Goal: Task Accomplishment & Management: Complete application form

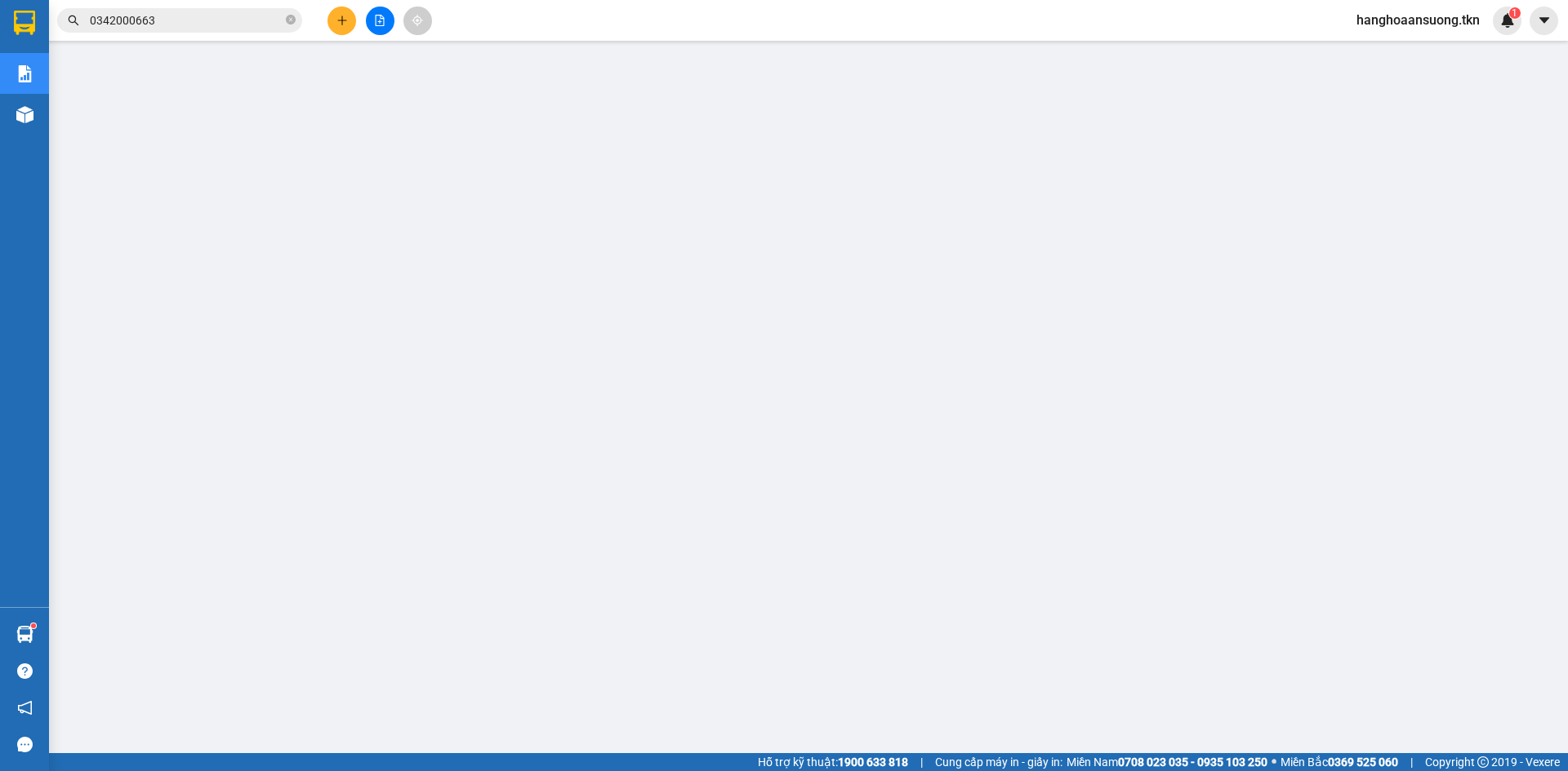
click at [337, 17] on icon "plus" at bounding box center [343, 21] width 11 height 11
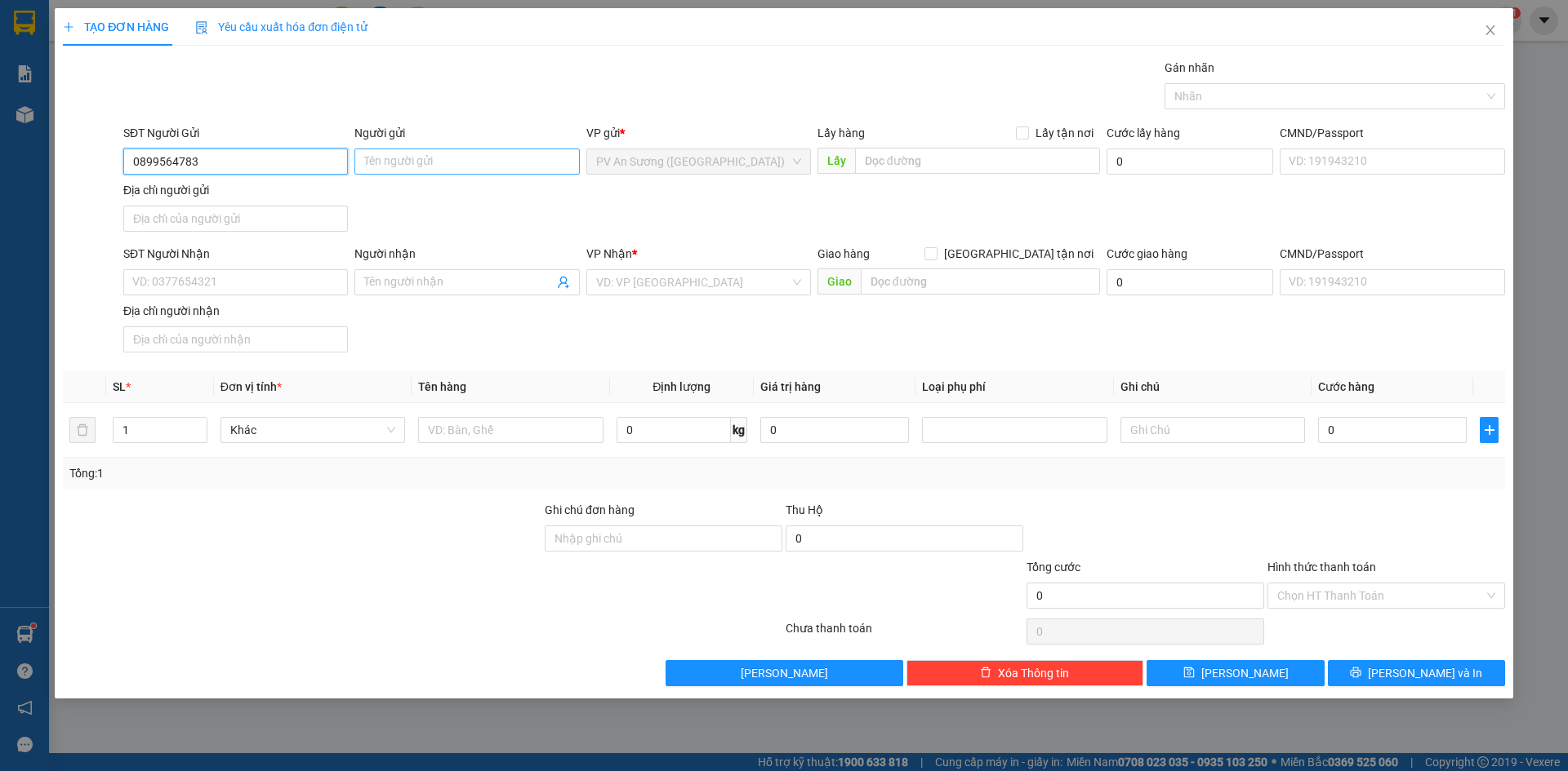
type input "0899564783"
click at [427, 162] on input "Người gửi" at bounding box center [466, 161] width 224 height 26
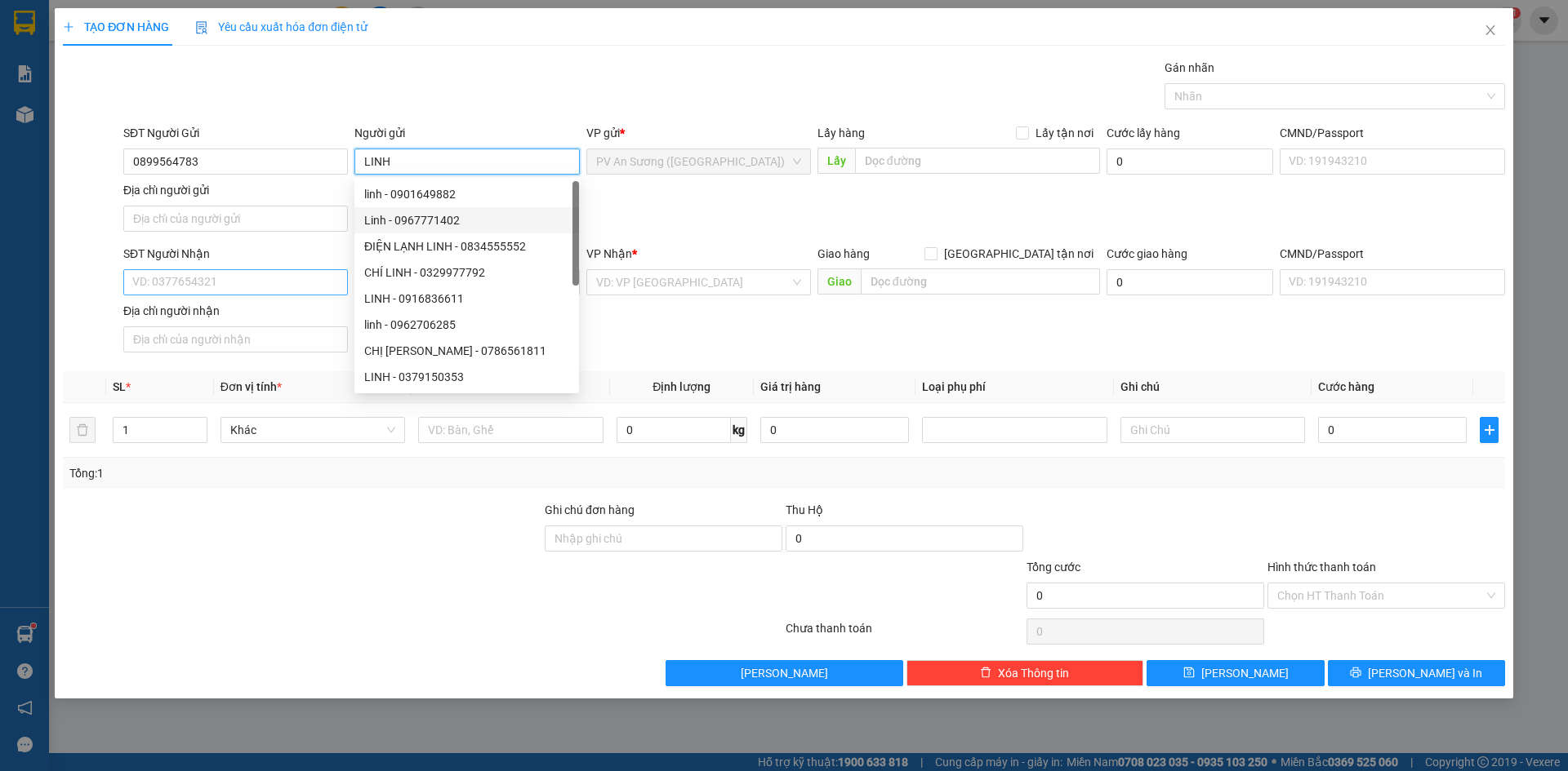
type input "LINH"
click at [200, 283] on input "SĐT Người Nhận" at bounding box center [235, 282] width 224 height 26
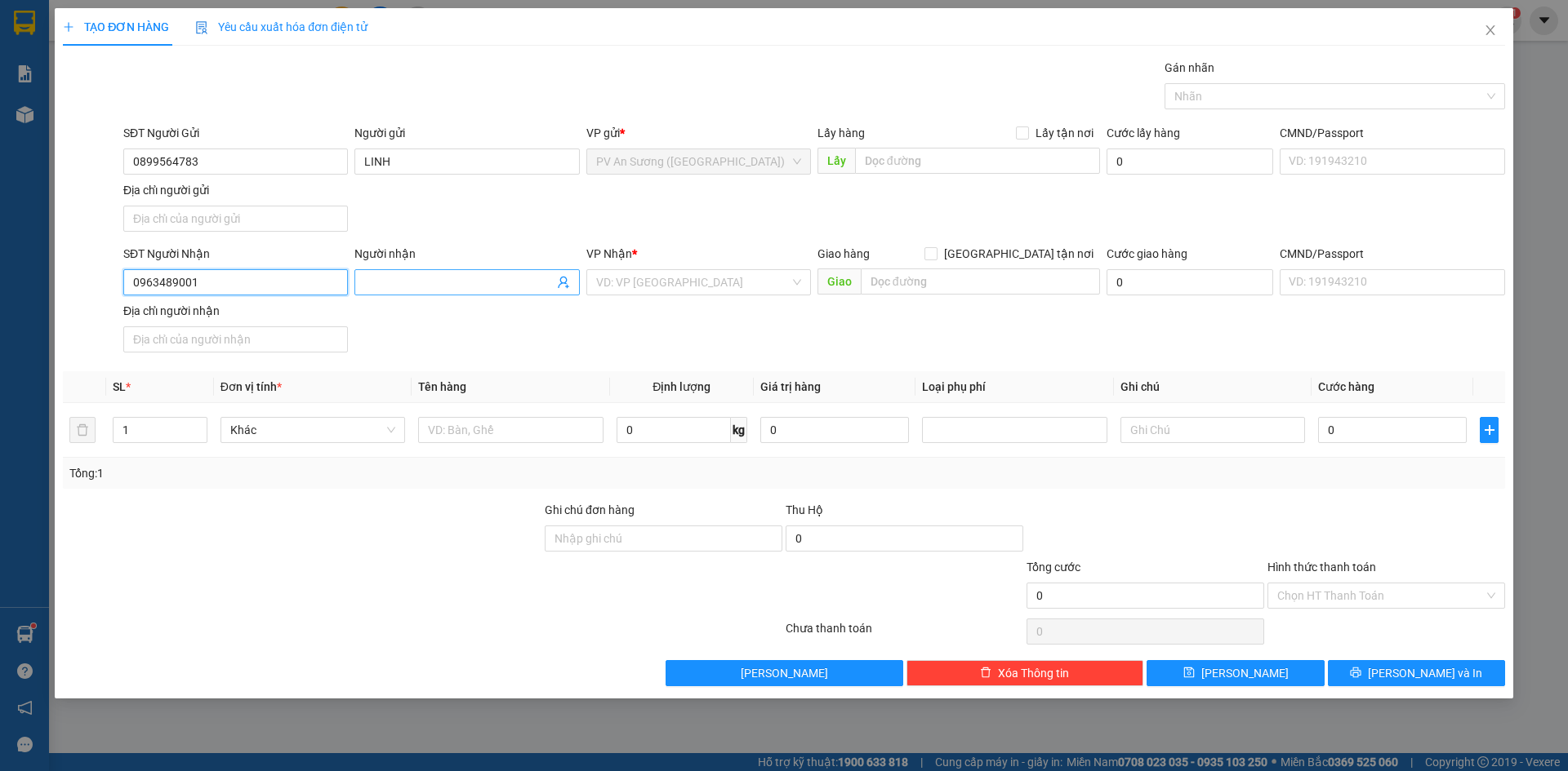
type input "0963489001"
click at [394, 280] on input "Người nhận" at bounding box center [458, 282] width 189 height 18
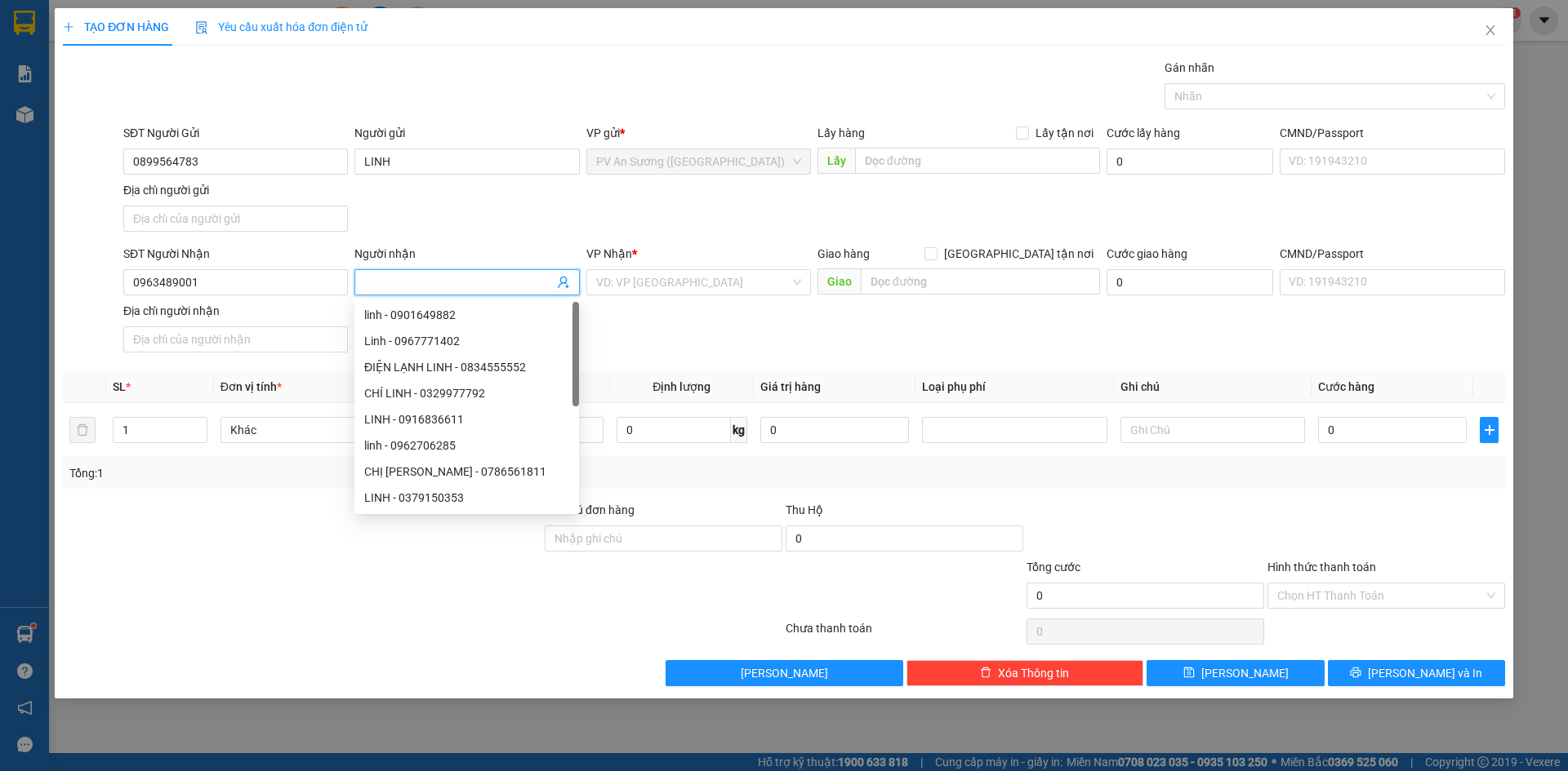
type input "D"
type input "ĐẠT"
click at [693, 280] on input "search" at bounding box center [693, 282] width 193 height 24
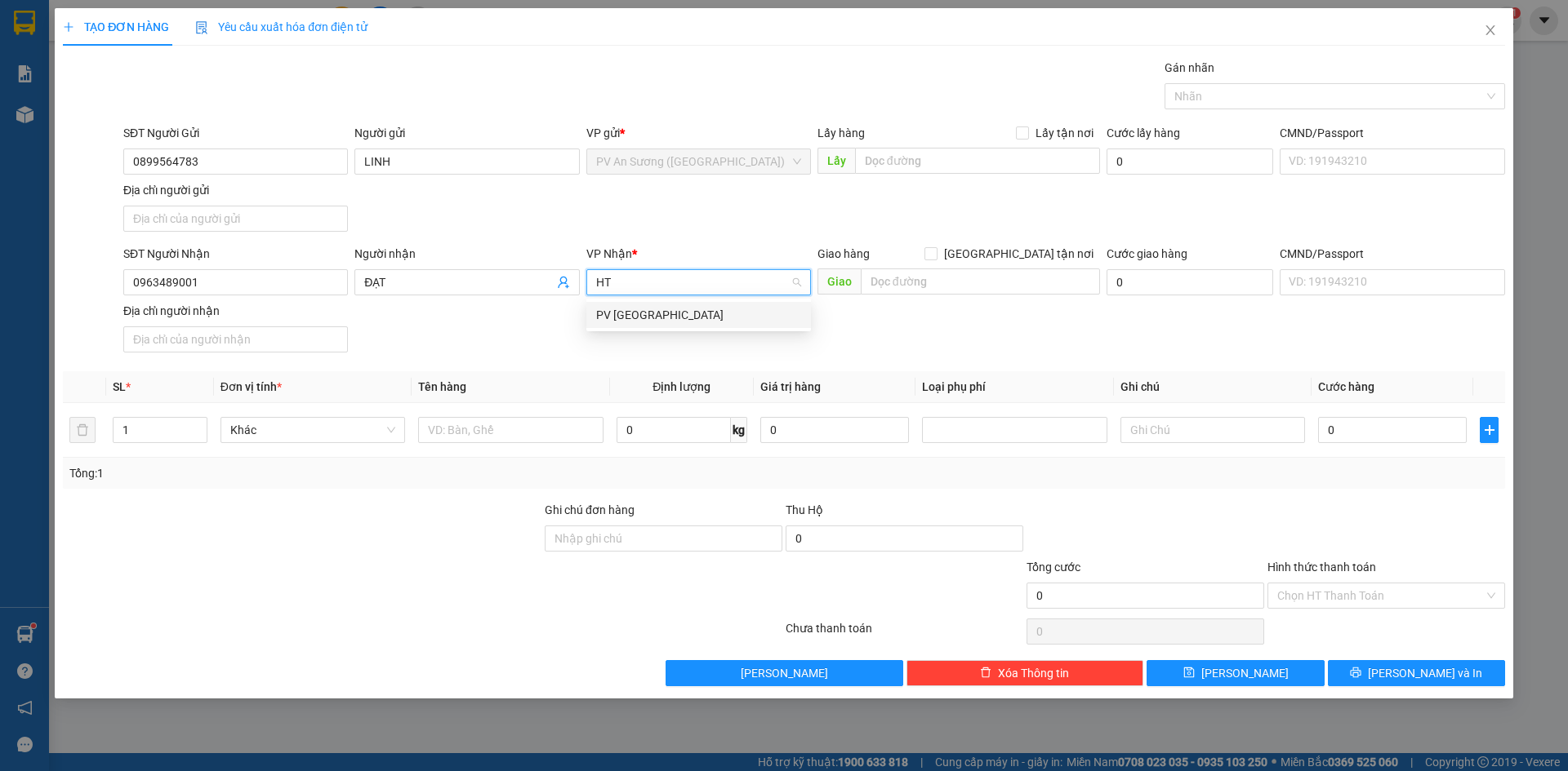
type input "HT"
click at [696, 299] on body "Kết quả tìm kiếm ( 1 ) Bộ lọc Mã ĐH Trạng thái Món hàng Thu hộ Tổng cước Chưa c…" at bounding box center [784, 386] width 1568 height 771
click at [651, 297] on div "VP Nhận * VD: VP [GEOGRAPHIC_DATA]" at bounding box center [698, 273] width 224 height 57
click at [651, 286] on input "search" at bounding box center [693, 282] width 193 height 24
type input "HT"
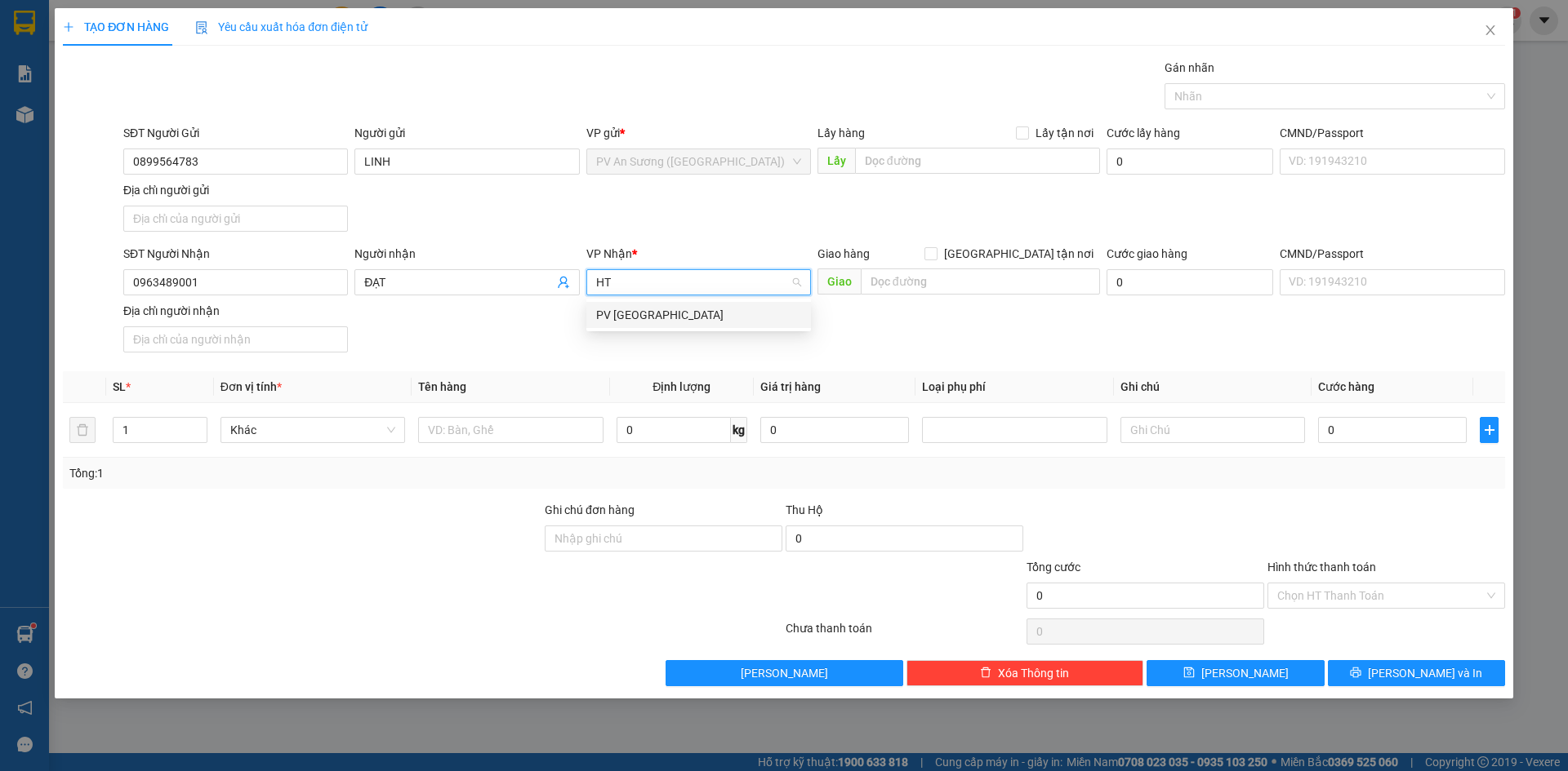
click at [646, 315] on div "PV [GEOGRAPHIC_DATA]" at bounding box center [698, 314] width 205 height 18
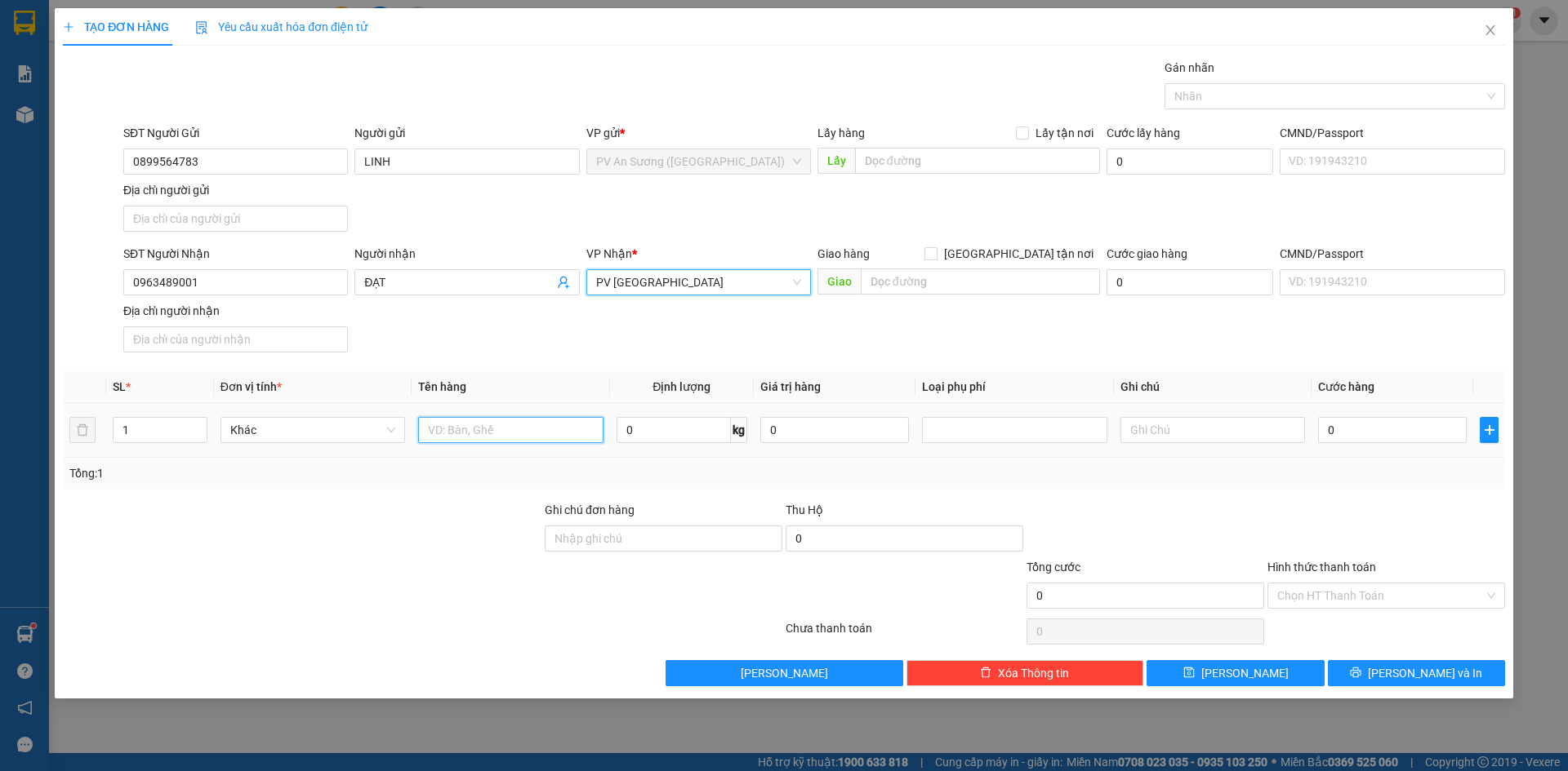
click at [499, 433] on input "text" at bounding box center [510, 431] width 185 height 26
type input "D"
type input "ĐIỆN THOẠI CŨ"
click at [1255, 438] on input "text" at bounding box center [1212, 431] width 185 height 26
type input "HƯ KHÔNG ĐỀN"
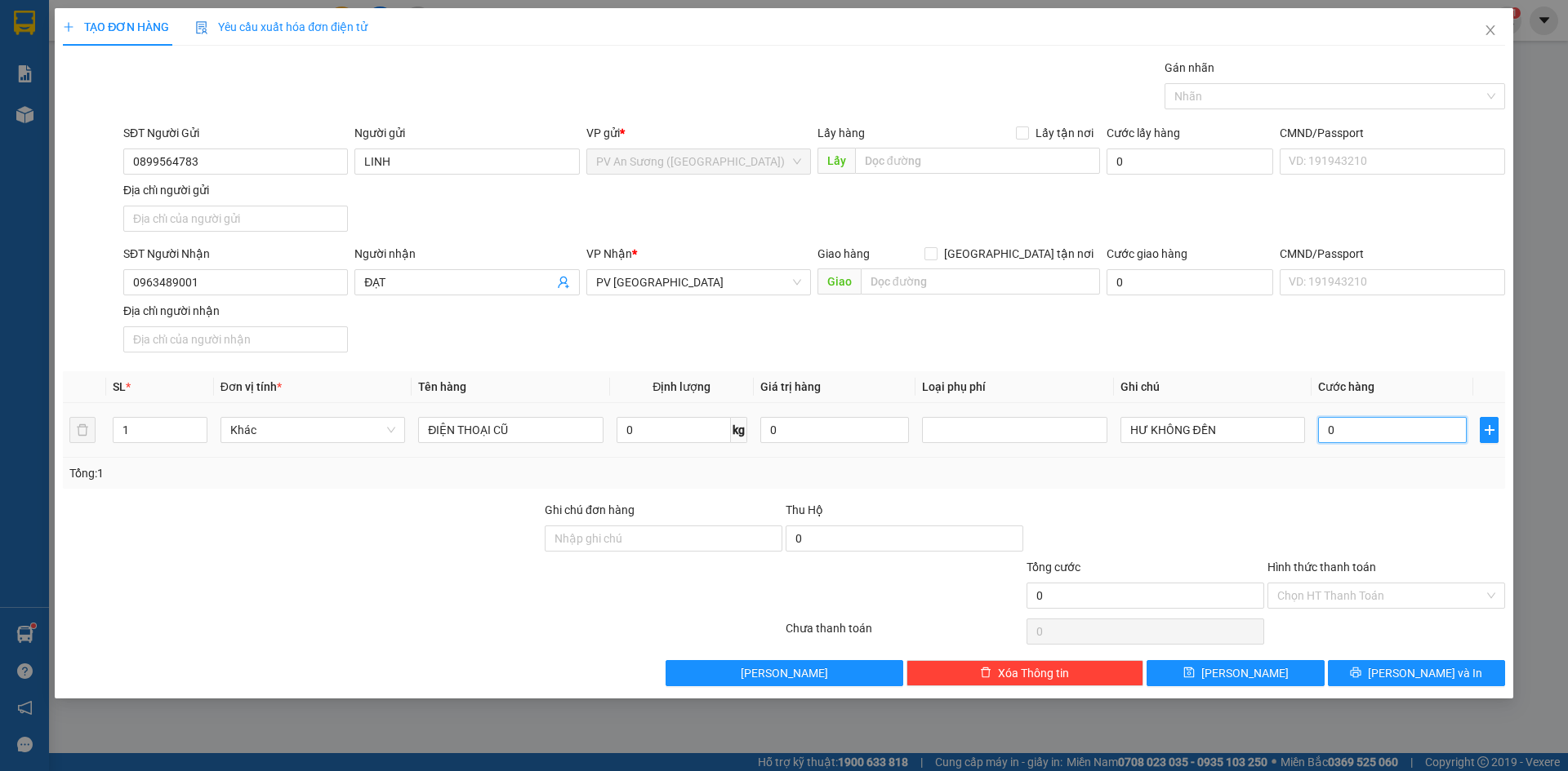
click at [1320, 434] on input "0" at bounding box center [1393, 431] width 148 height 26
type input "5"
type input "50"
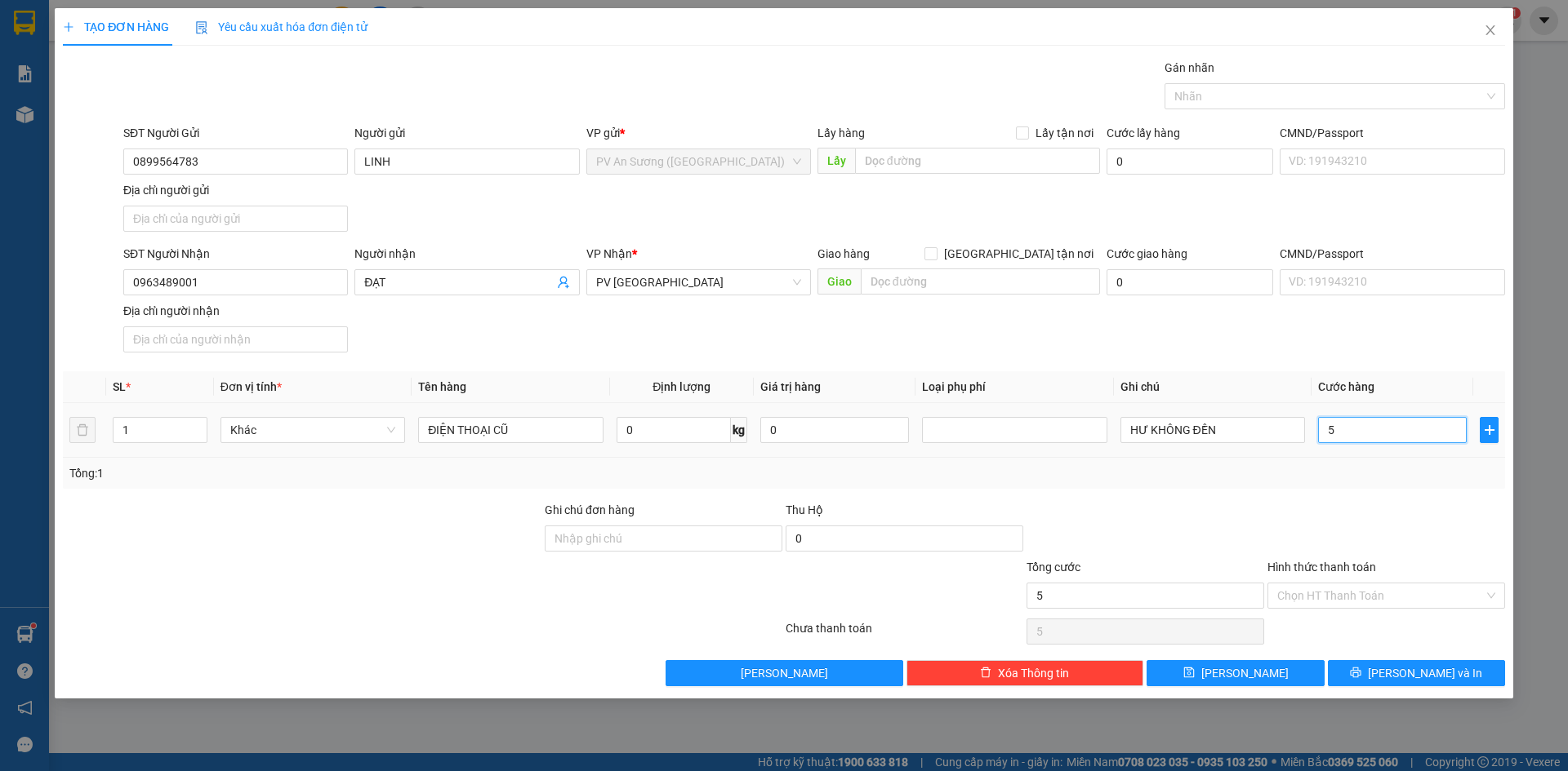
type input "50"
type input "50.000"
click at [1337, 477] on div "Tổng: 1" at bounding box center [784, 473] width 1429 height 18
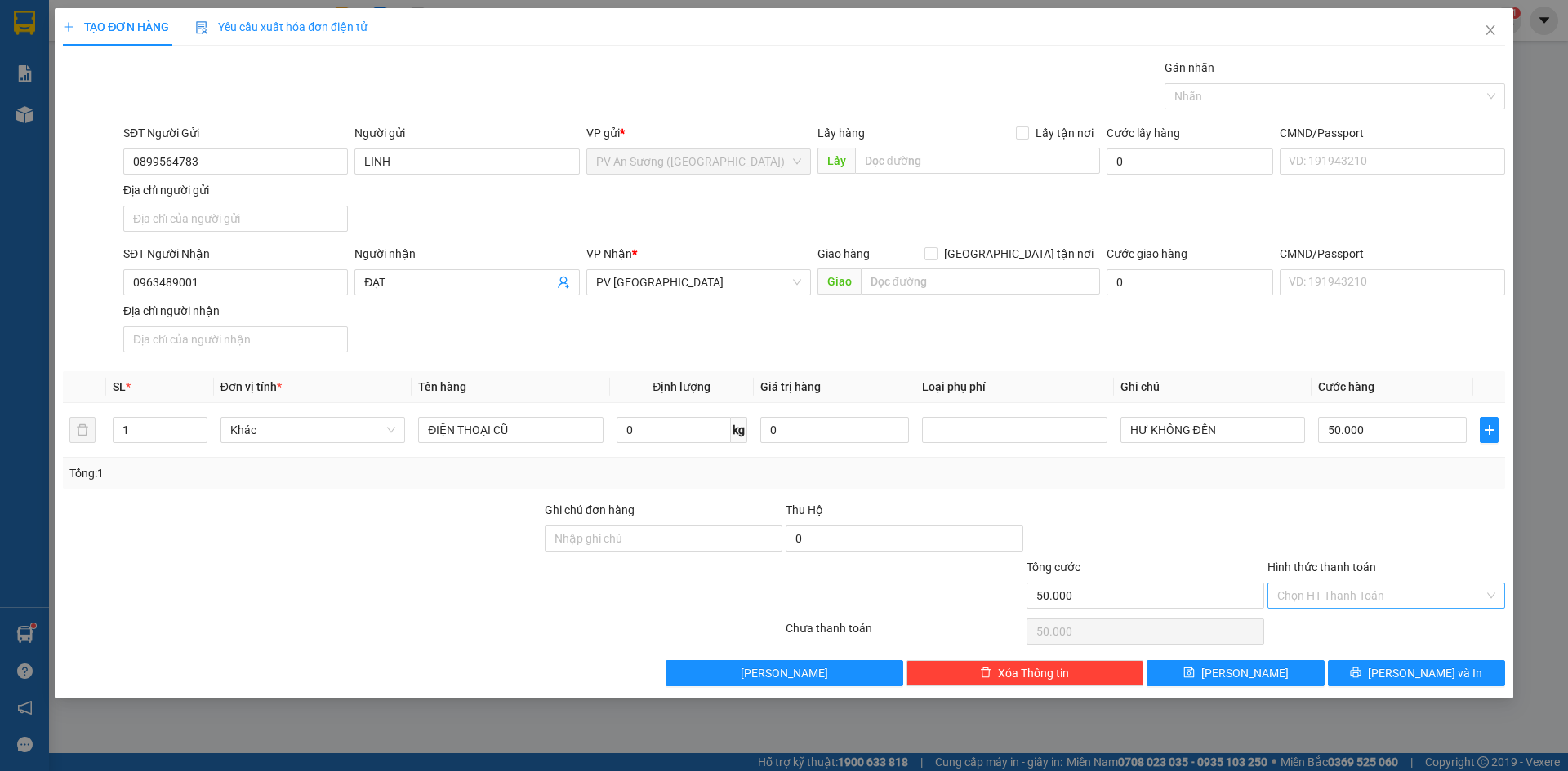
click at [1338, 590] on input "Hình thức thanh toán" at bounding box center [1380, 596] width 206 height 24
click at [1336, 620] on div "Tại văn phòng" at bounding box center [1386, 628] width 218 height 18
type input "0"
click at [1370, 667] on button "[PERSON_NAME] và In" at bounding box center [1416, 673] width 177 height 26
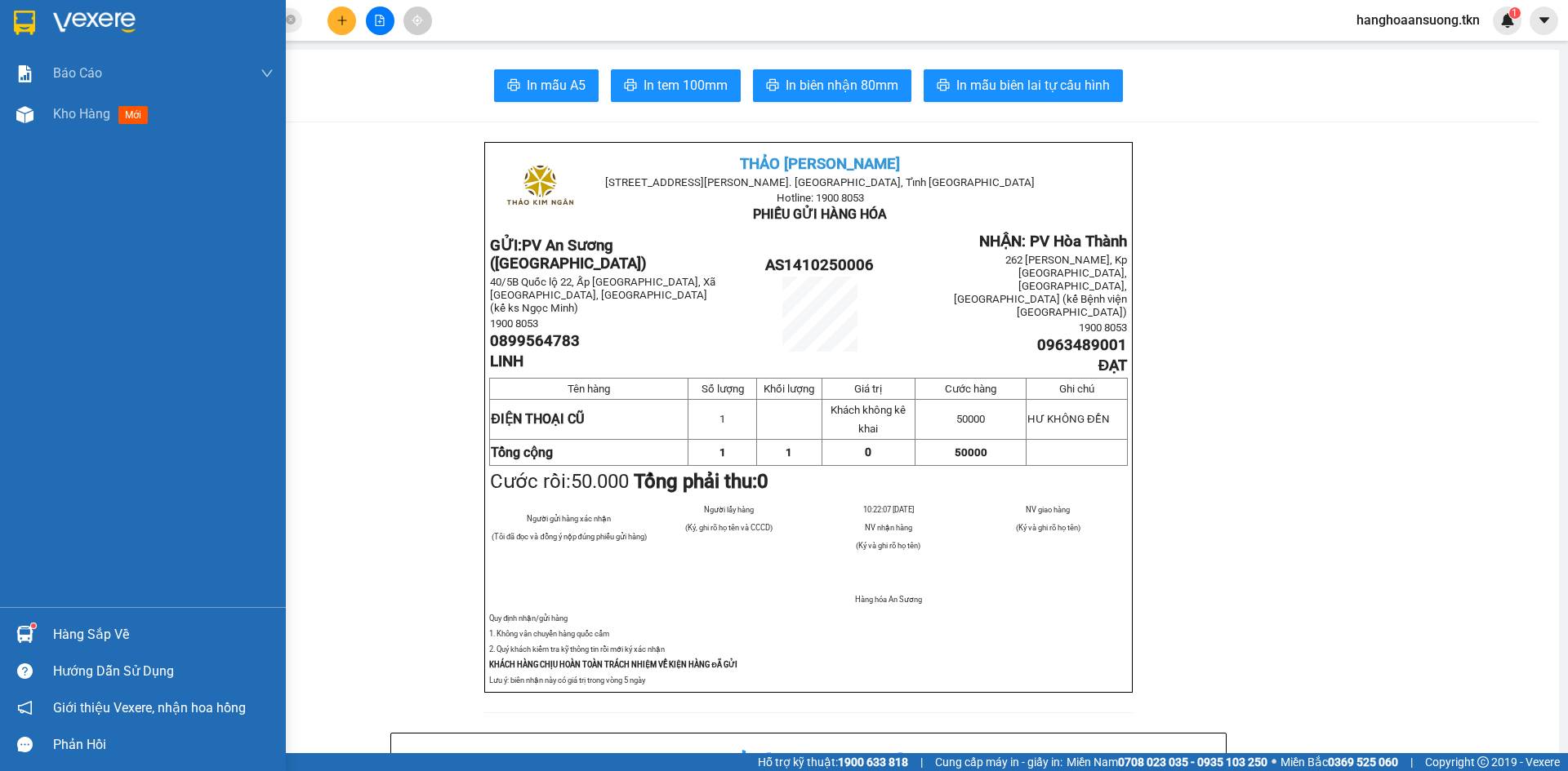
click at [26, 24] on img at bounding box center [24, 23] width 22 height 24
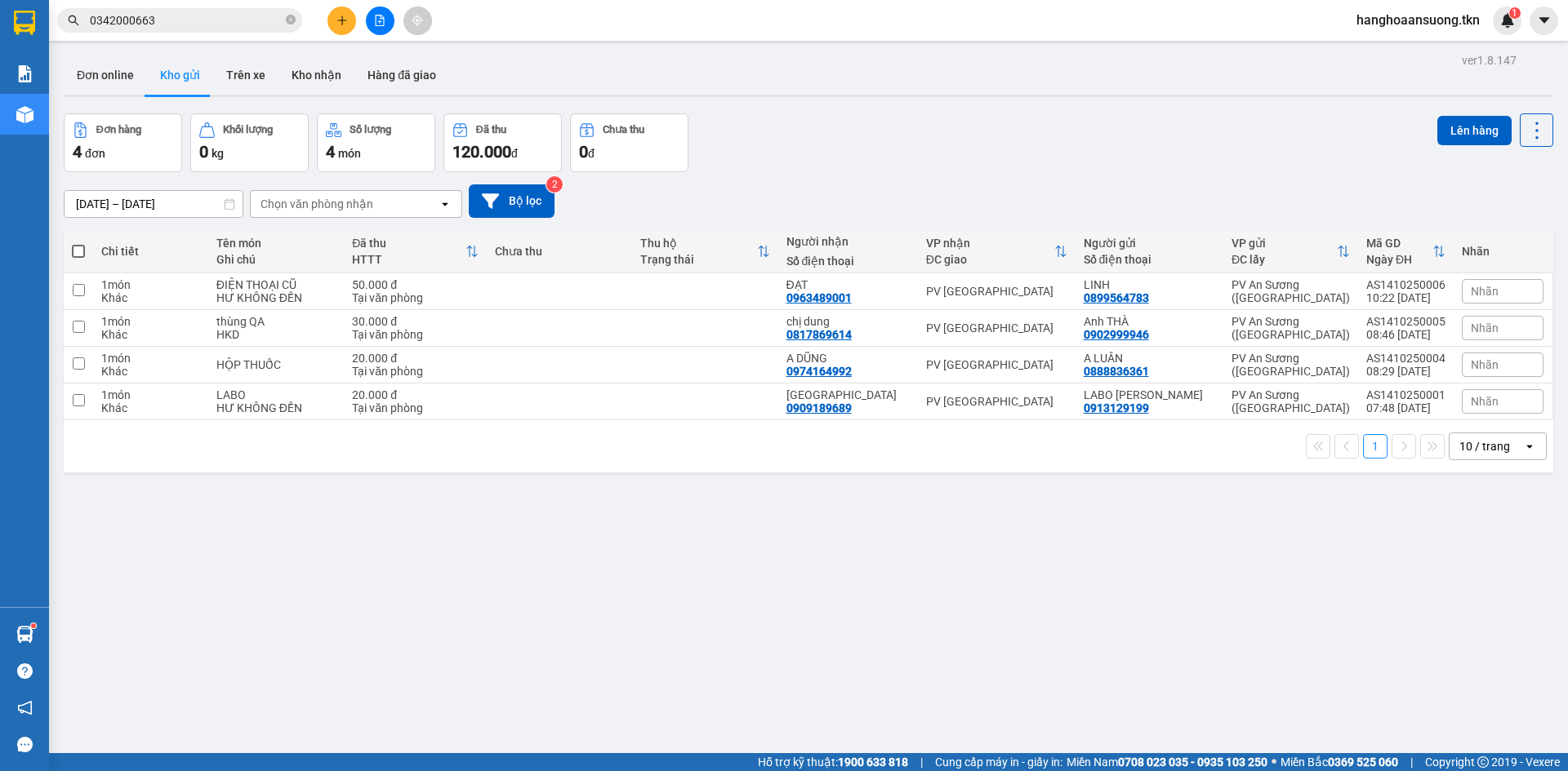
click at [76, 249] on span at bounding box center [79, 251] width 13 height 13
click at [79, 243] on input "checkbox" at bounding box center [79, 243] width 0 height 0
checkbox input "true"
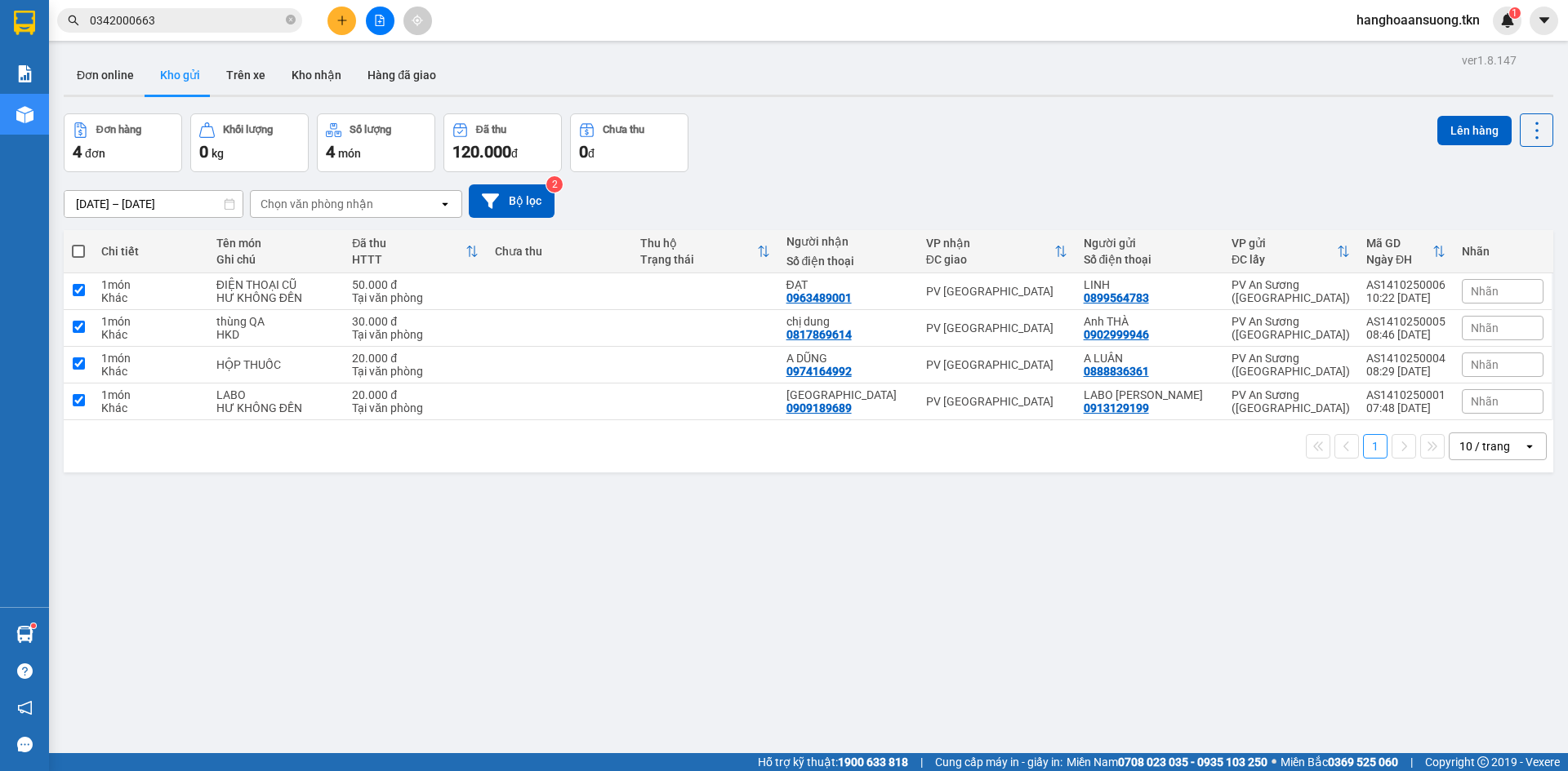
checkbox input "true"
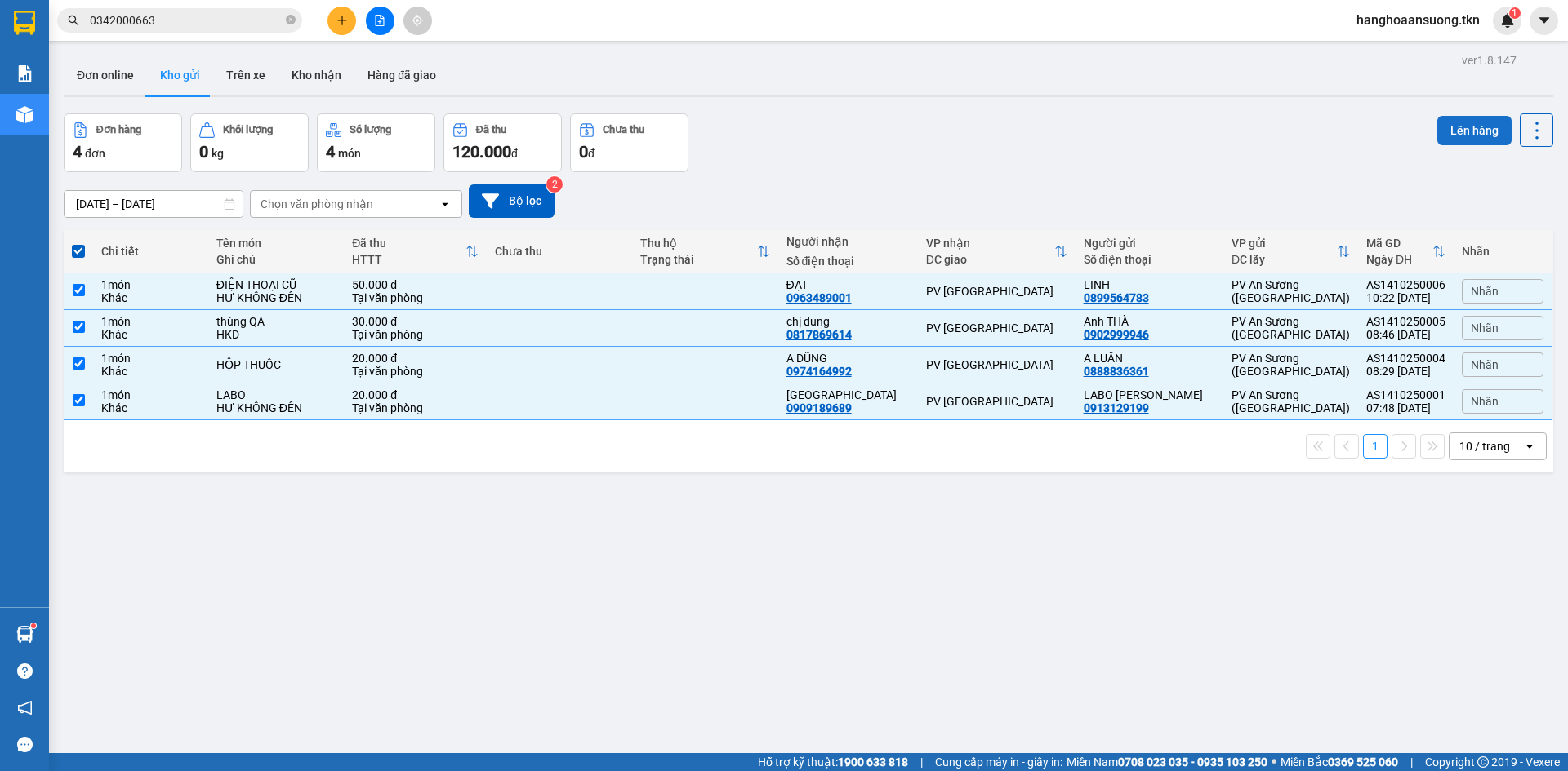
click at [1453, 124] on button "Lên hàng" at bounding box center [1474, 130] width 74 height 29
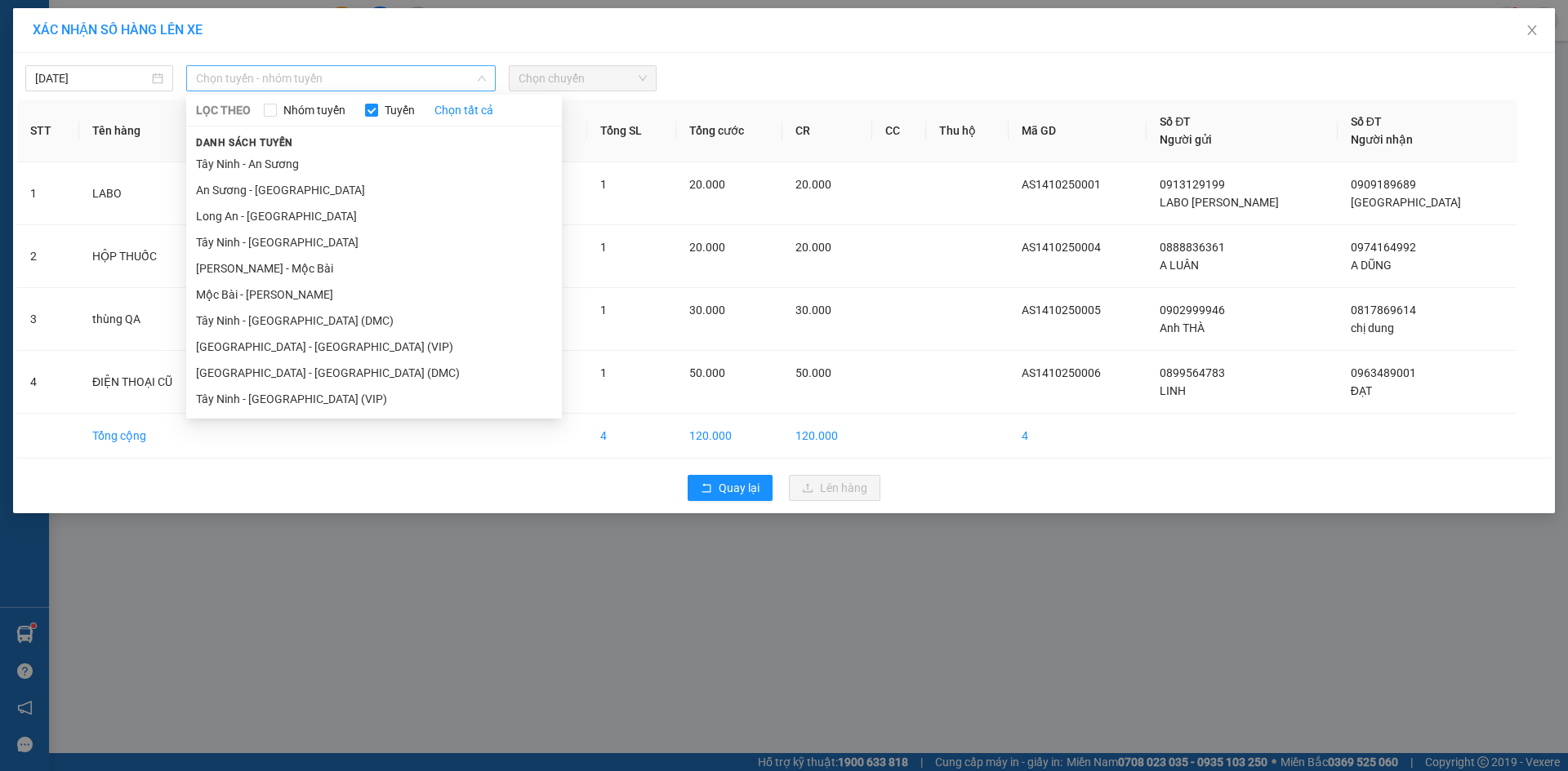
click at [325, 69] on span "Chọn tuyến - nhóm tuyến" at bounding box center [341, 78] width 290 height 24
click at [348, 343] on li "[GEOGRAPHIC_DATA] - [GEOGRAPHIC_DATA] (VIP)" at bounding box center [373, 347] width 375 height 26
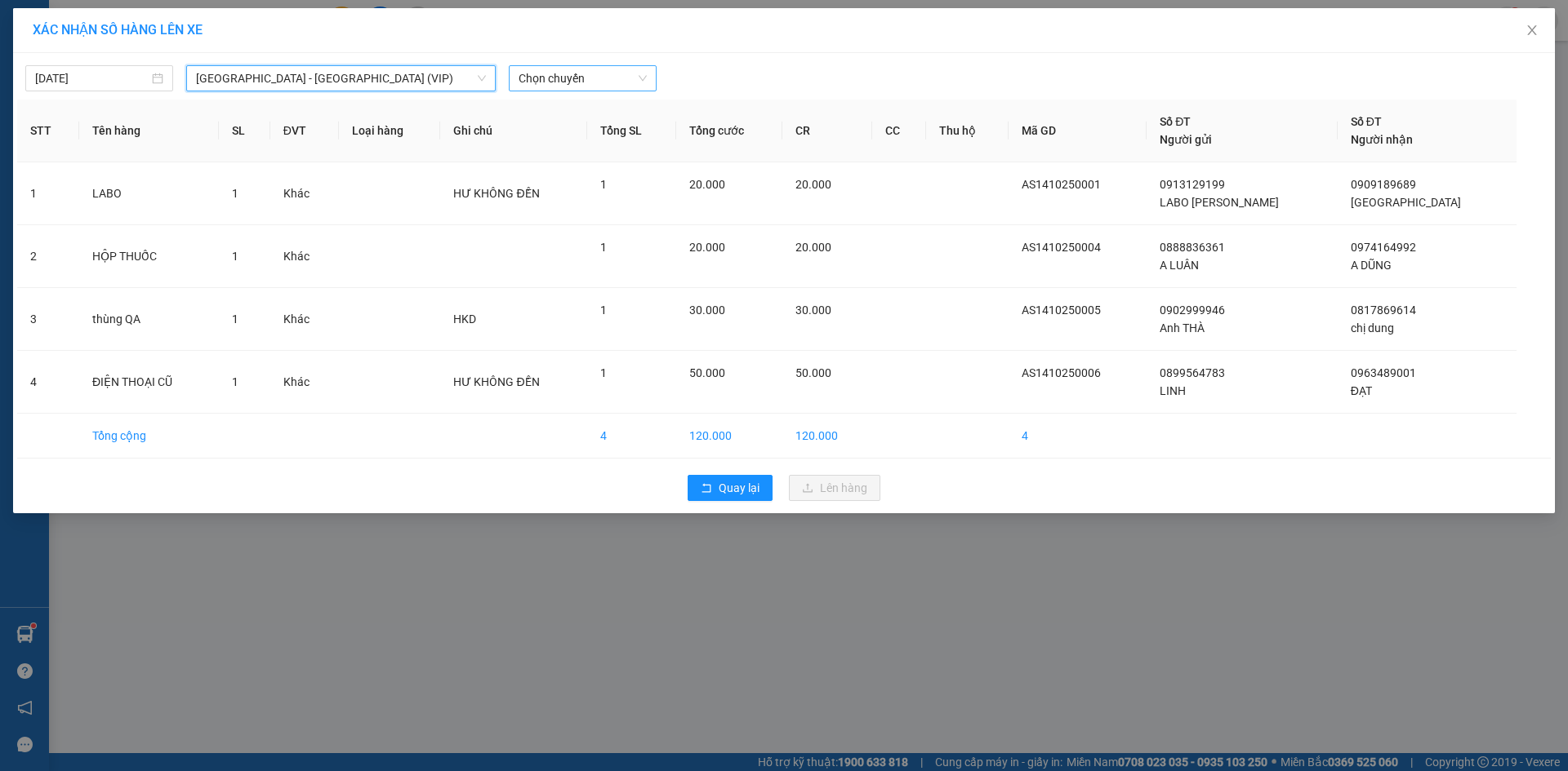
click at [557, 70] on span "Chọn chuyến" at bounding box center [583, 78] width 129 height 24
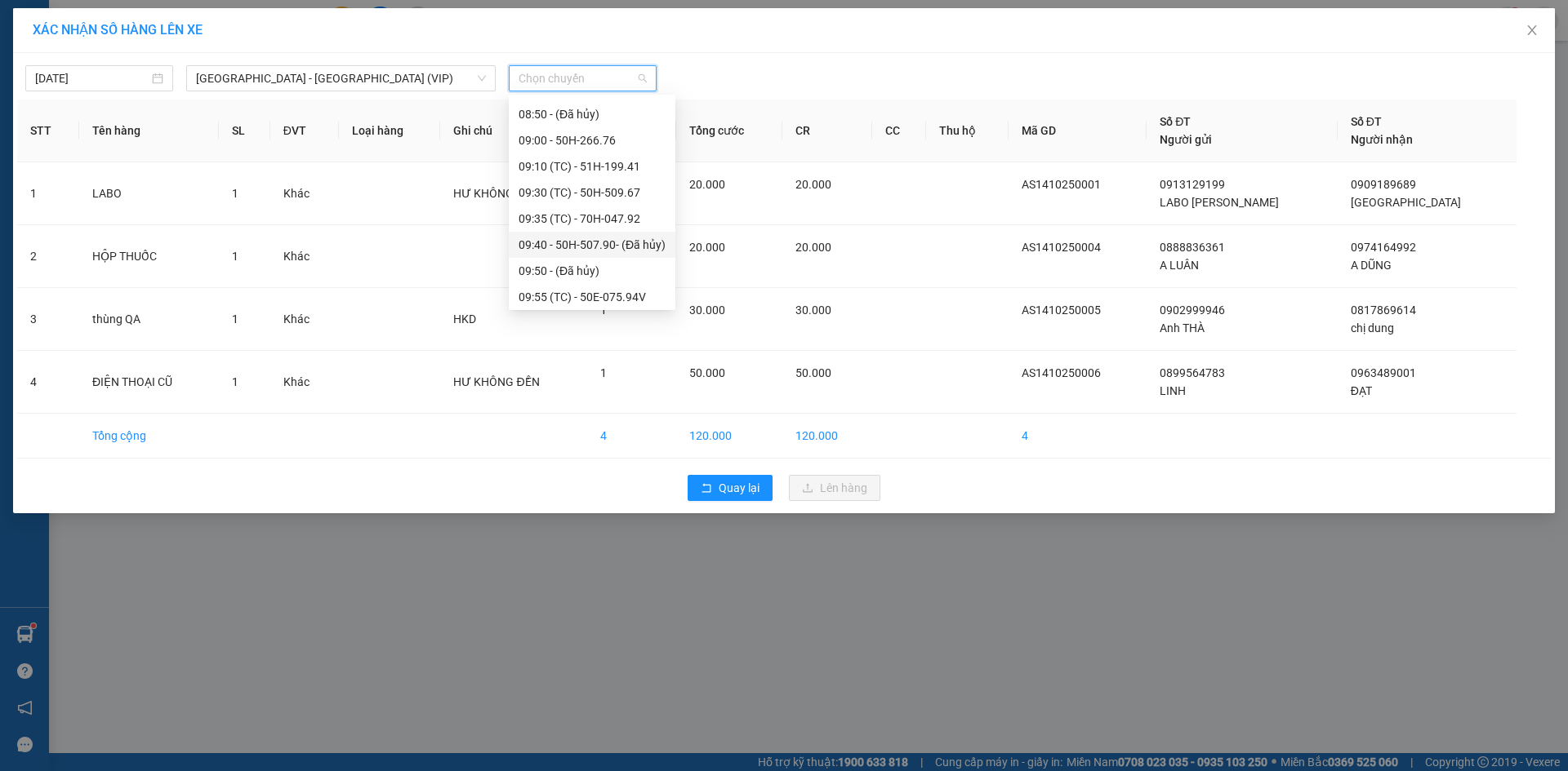
scroll to position [653, 0]
click at [633, 243] on div "09:56 (TC) - 50H-505.86" at bounding box center [592, 241] width 147 height 18
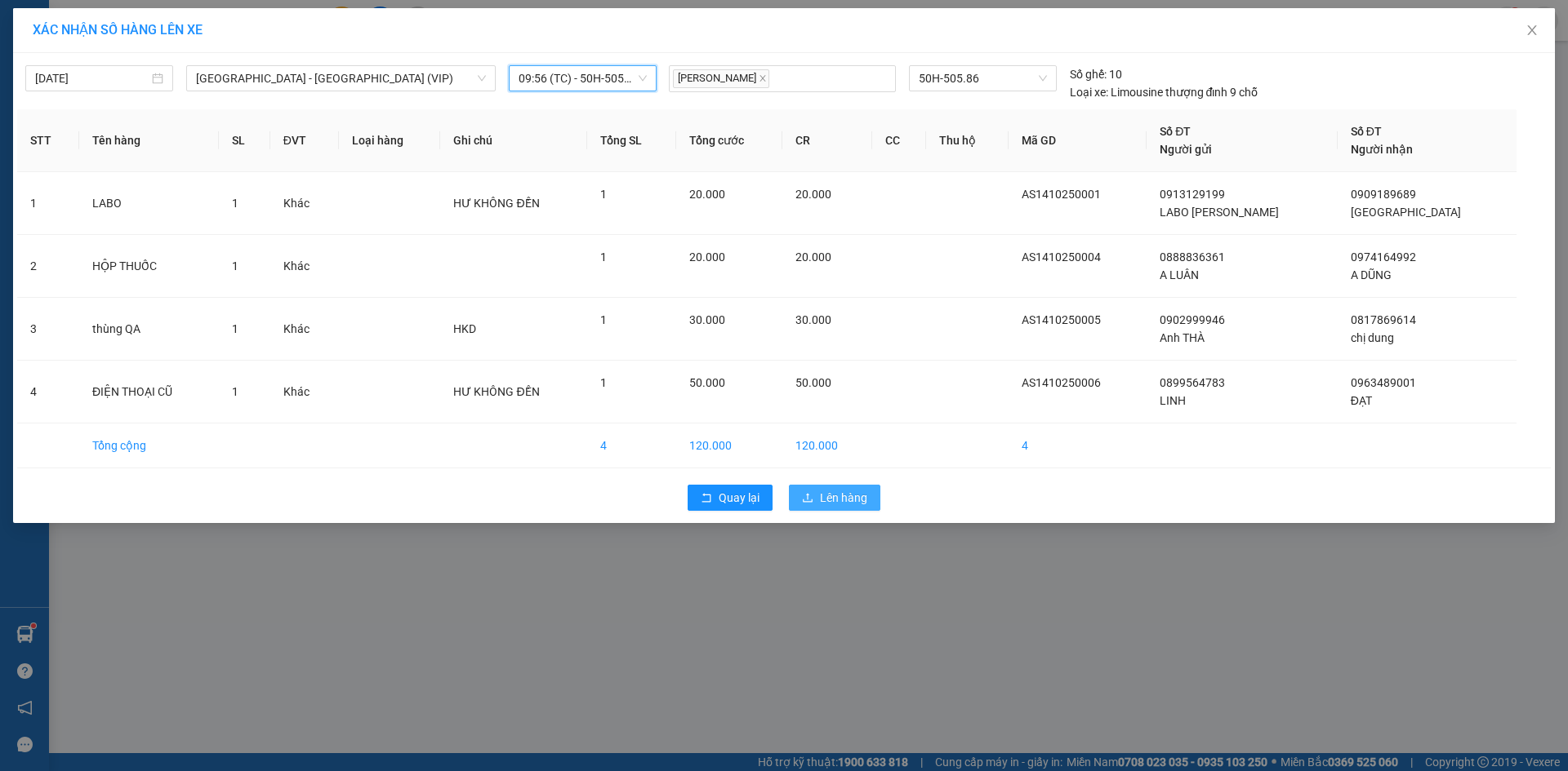
click at [836, 494] on span "Lên hàng" at bounding box center [844, 497] width 47 height 18
